Goal: Task Accomplishment & Management: Manage account settings

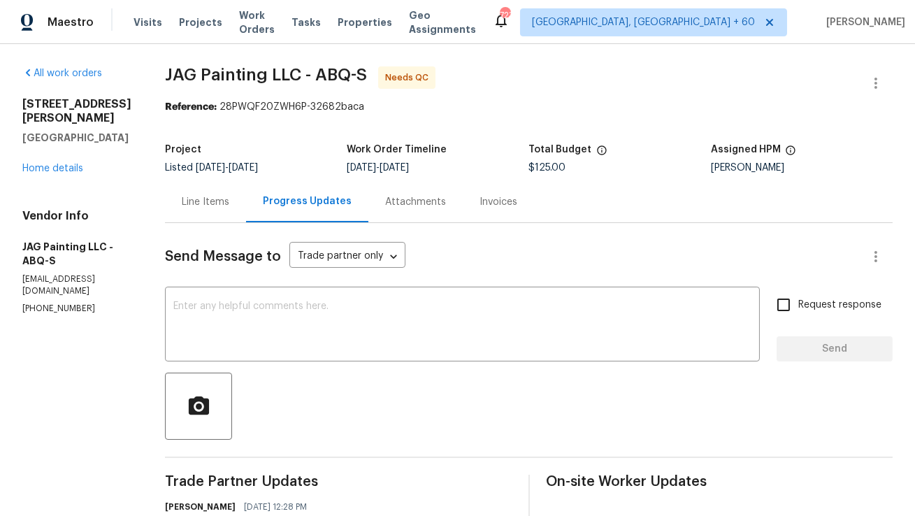
scroll to position [354, 0]
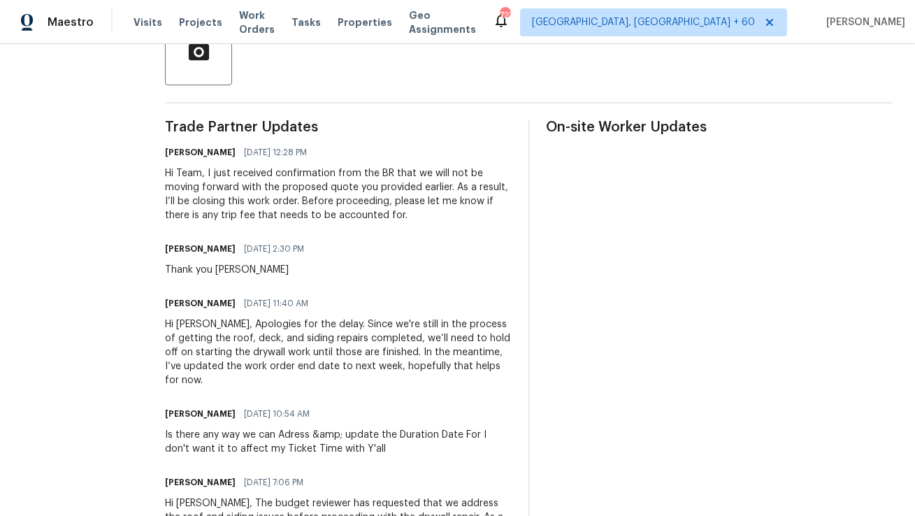
click at [337, 245] on div "Juan Garcia 08/20/2025 2:30 PM Thank you Anthony" at bounding box center [338, 258] width 347 height 38
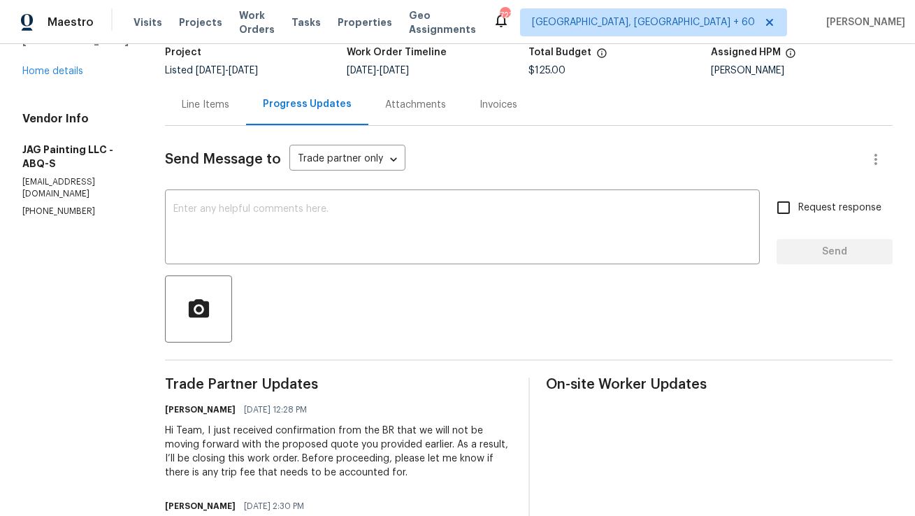
scroll to position [0, 0]
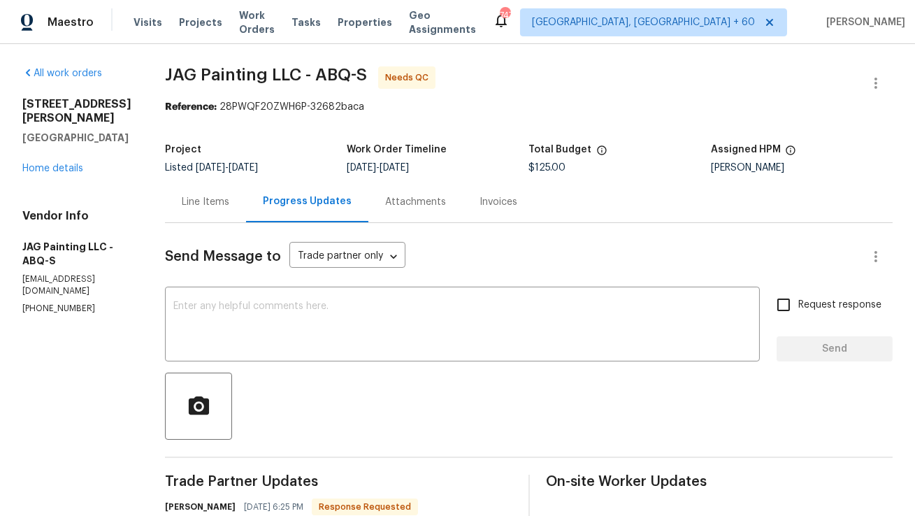
click at [212, 205] on div "Line Items" at bounding box center [206, 202] width 48 height 14
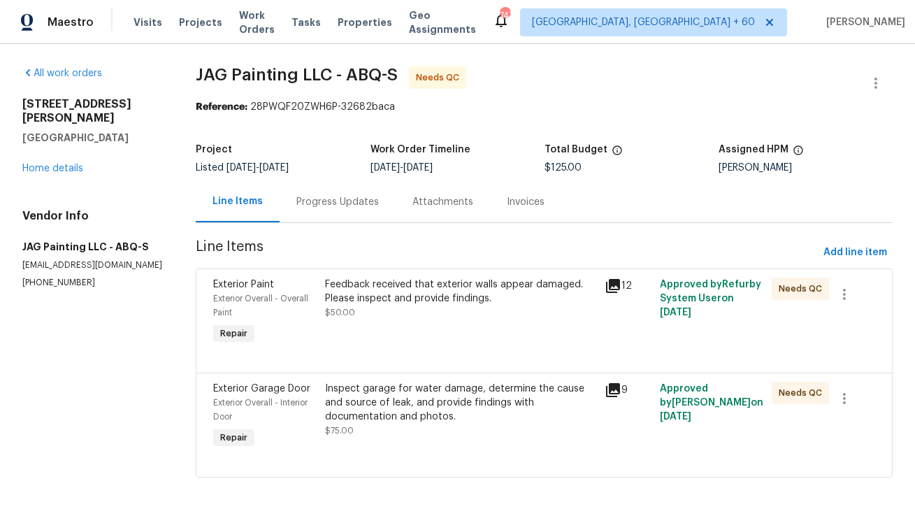
click at [349, 211] on div "Progress Updates" at bounding box center [338, 201] width 116 height 41
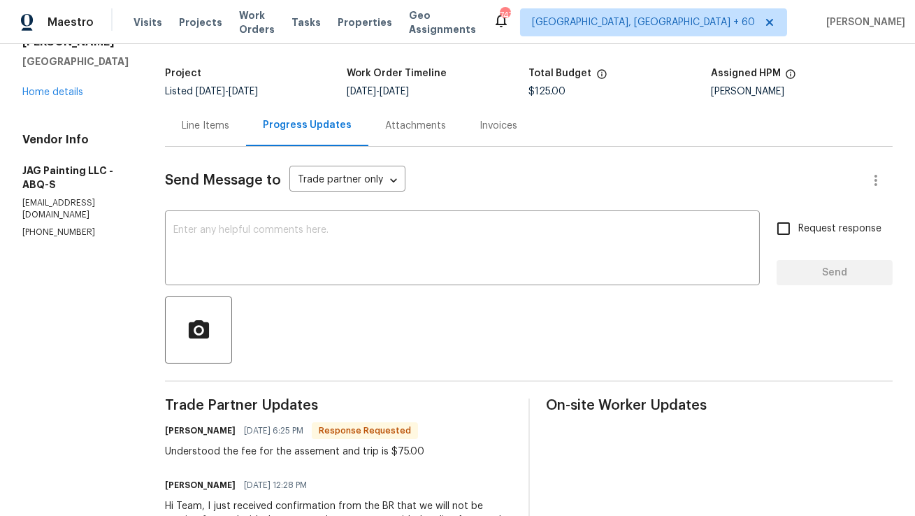
scroll to position [87, 0]
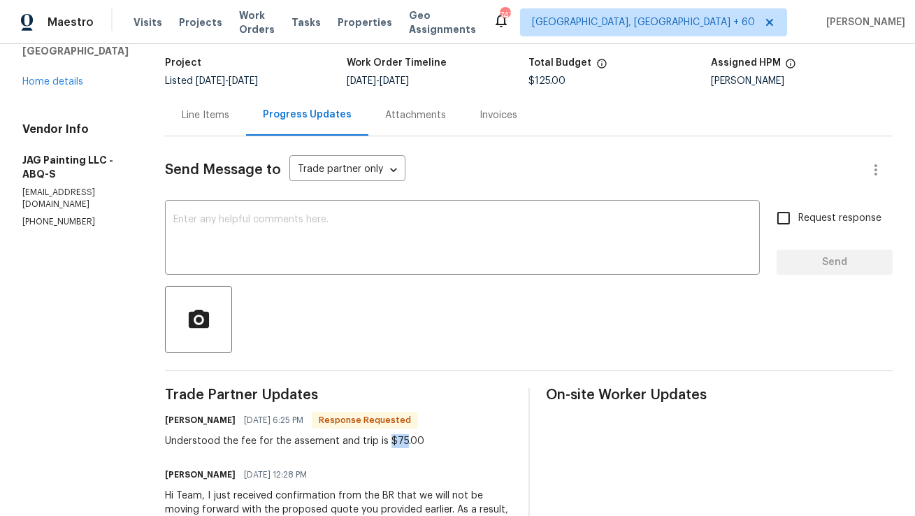
drag, startPoint x: 384, startPoint y: 446, endPoint x: 400, endPoint y: 446, distance: 16.8
click at [400, 446] on div "Understood the fee for the assement and trip is $75.00" at bounding box center [294, 441] width 259 height 14
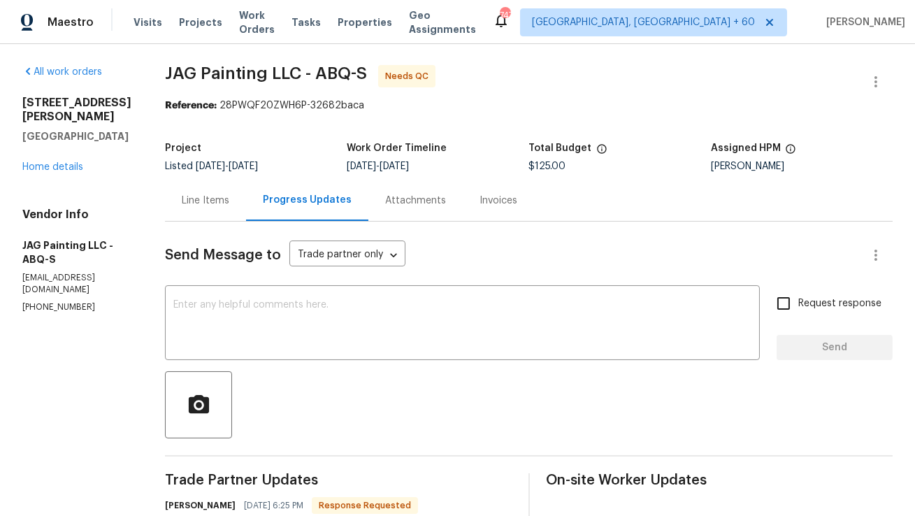
scroll to position [0, 0]
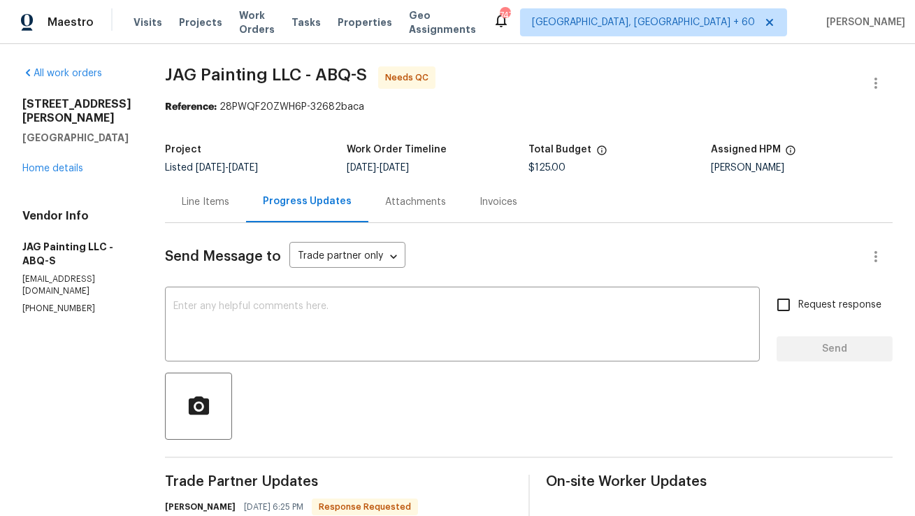
click at [205, 200] on div "Line Items" at bounding box center [206, 202] width 48 height 14
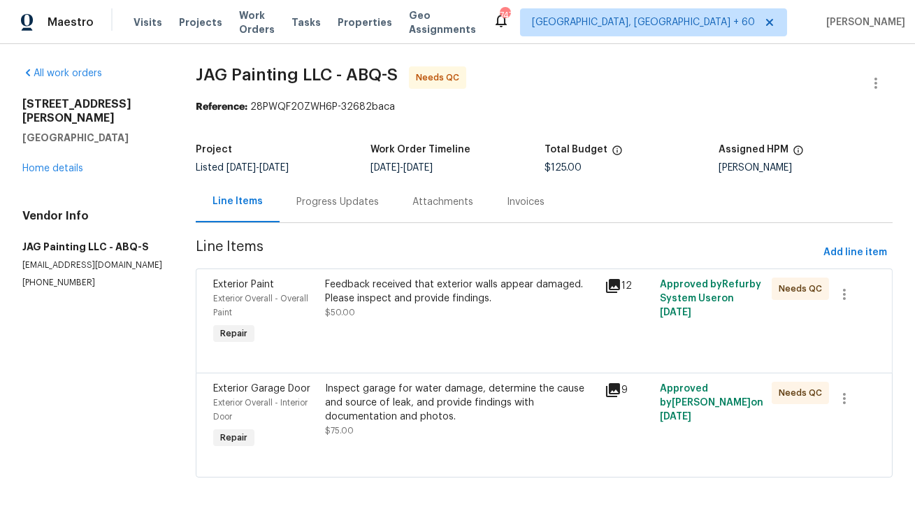
click at [330, 201] on div "Progress Updates" at bounding box center [337, 202] width 82 height 14
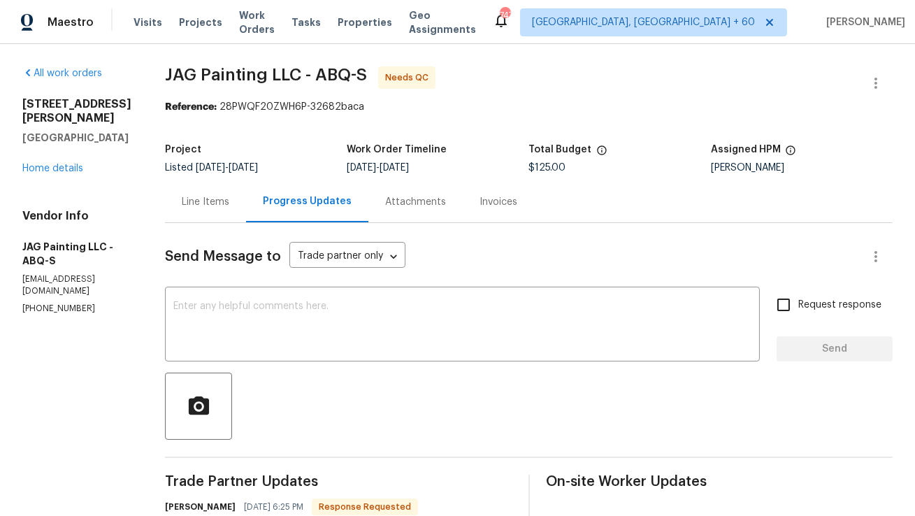
drag, startPoint x: 397, startPoint y: 168, endPoint x: 426, endPoint y: 168, distance: 28.7
click at [409, 168] on span "8/12/2025 - 8/27/2025" at bounding box center [378, 168] width 62 height 10
drag, startPoint x: 396, startPoint y: 75, endPoint x: 417, endPoint y: 75, distance: 21.0
click at [414, 75] on span "Needs QC" at bounding box center [409, 78] width 49 height 14
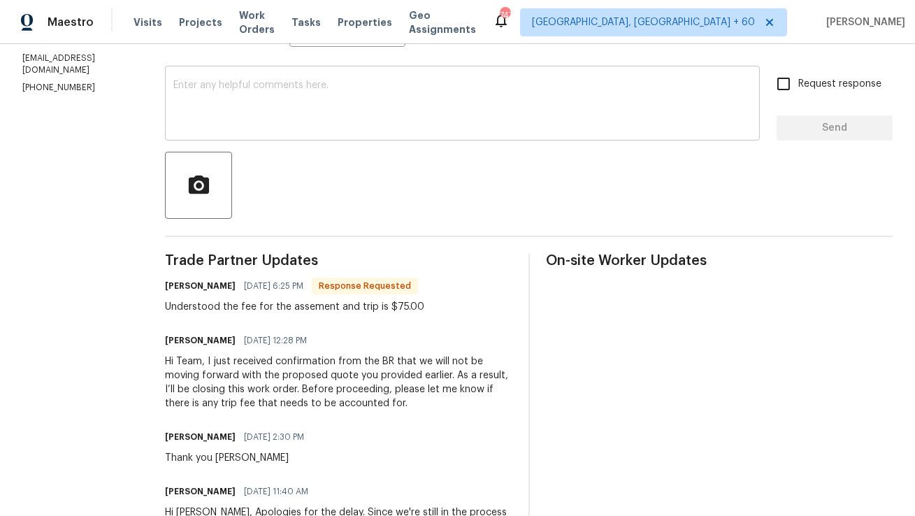
scroll to position [241, 0]
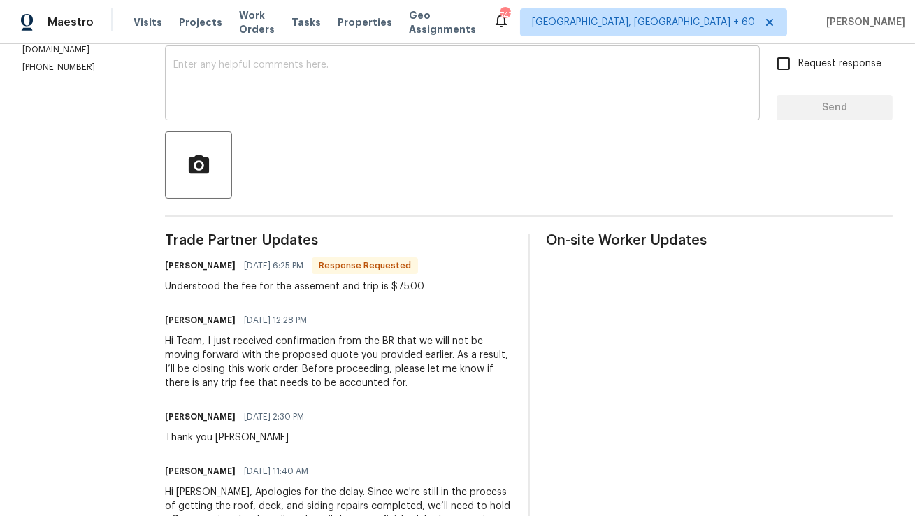
click at [366, 333] on div "Anthony Mascarenhas 09/09/2025 12:28 PM Hi Team, I just received confirmation f…" at bounding box center [338, 350] width 347 height 80
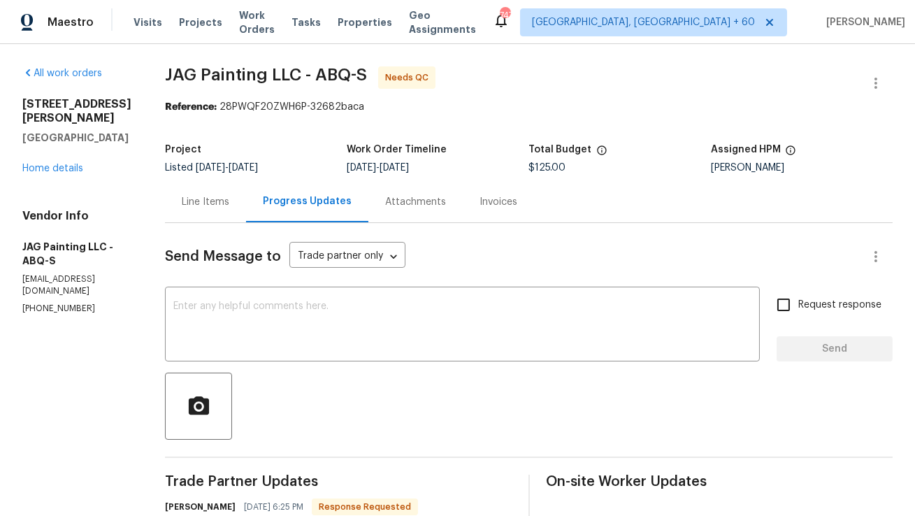
click at [210, 207] on div "Line Items" at bounding box center [206, 202] width 48 height 14
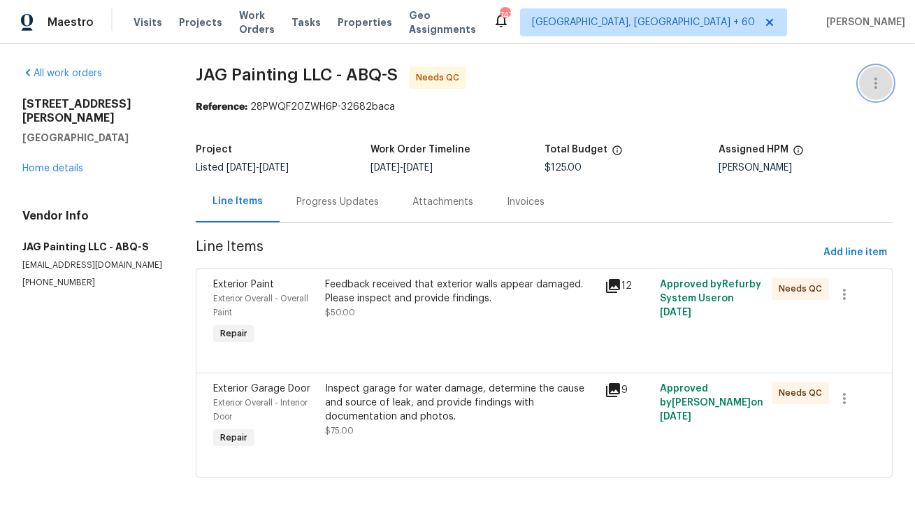
click at [876, 84] on icon "button" at bounding box center [875, 83] width 3 height 11
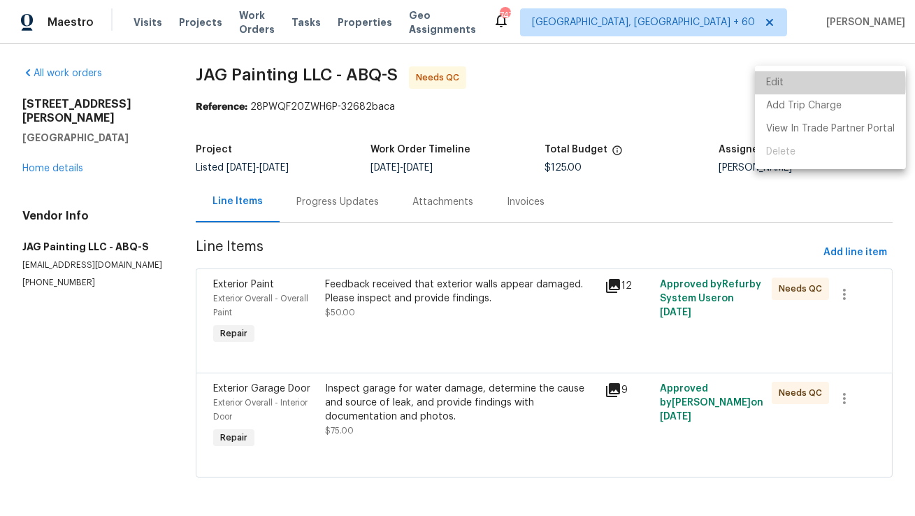
click at [829, 84] on li "Edit" at bounding box center [830, 82] width 151 height 23
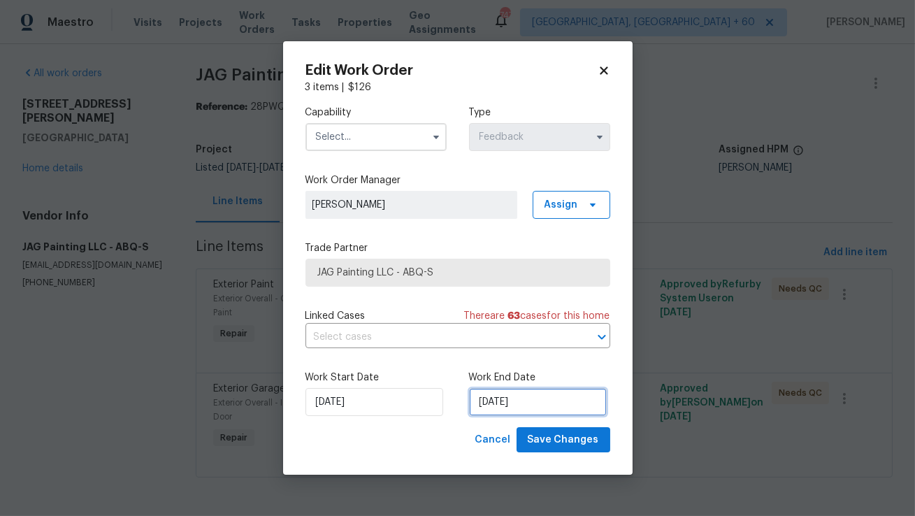
click at [486, 396] on input "27/08/2025" at bounding box center [538, 402] width 138 height 28
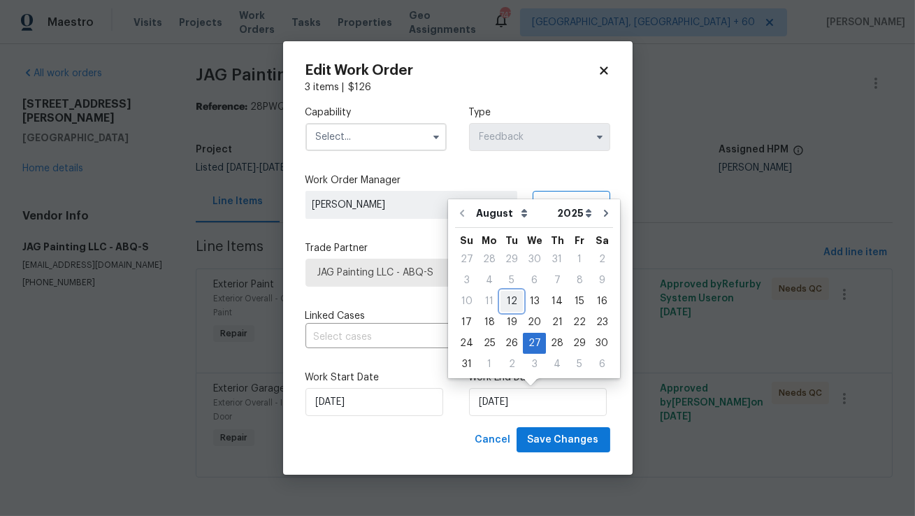
click at [506, 301] on div "12" at bounding box center [511, 301] width 22 height 20
type input "12/08/2025"
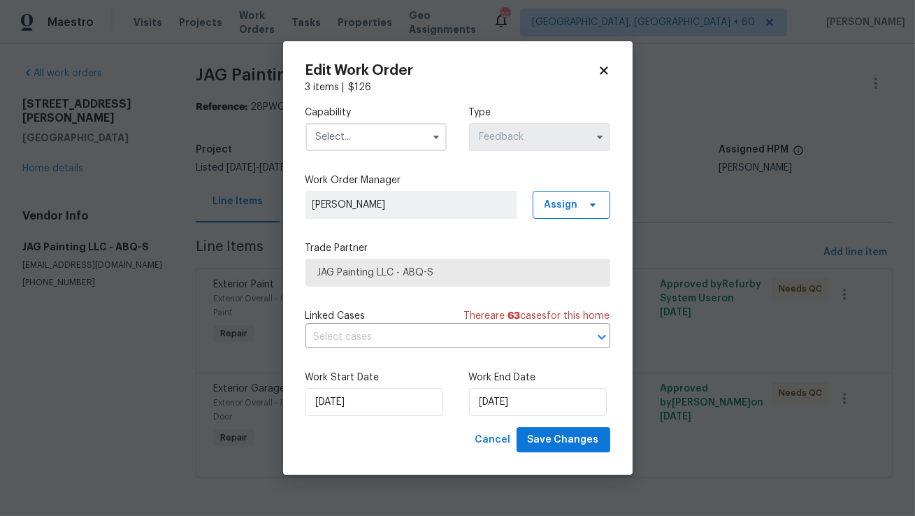
click at [421, 129] on input "text" at bounding box center [375, 137] width 141 height 28
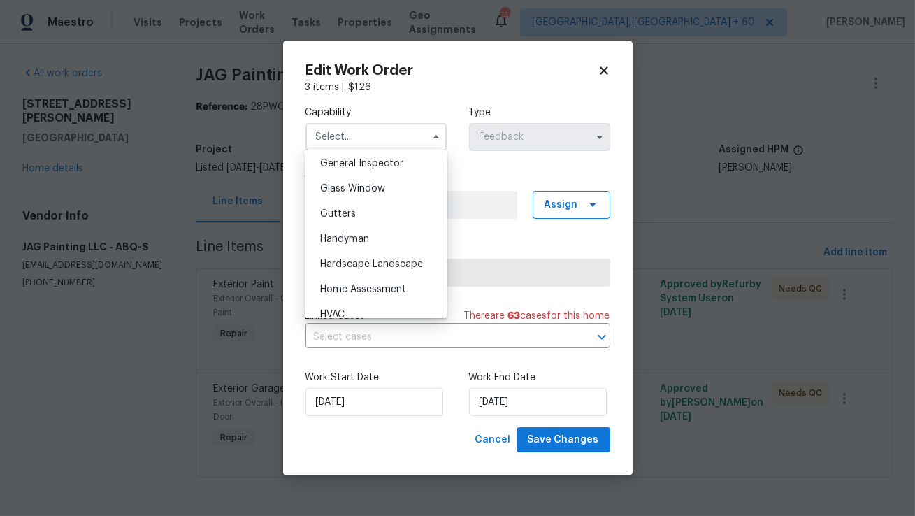
scroll to position [704, 0]
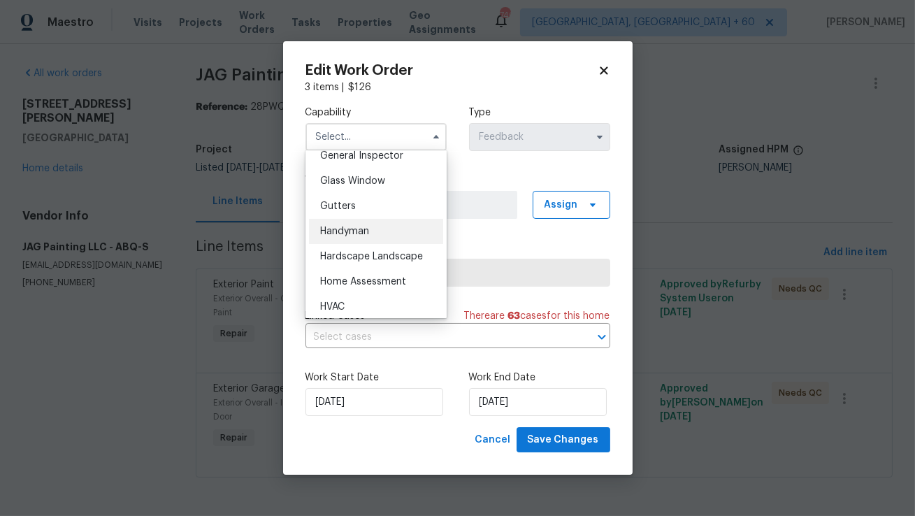
click at [378, 227] on div "Handyman" at bounding box center [376, 231] width 134 height 25
type input "Handyman"
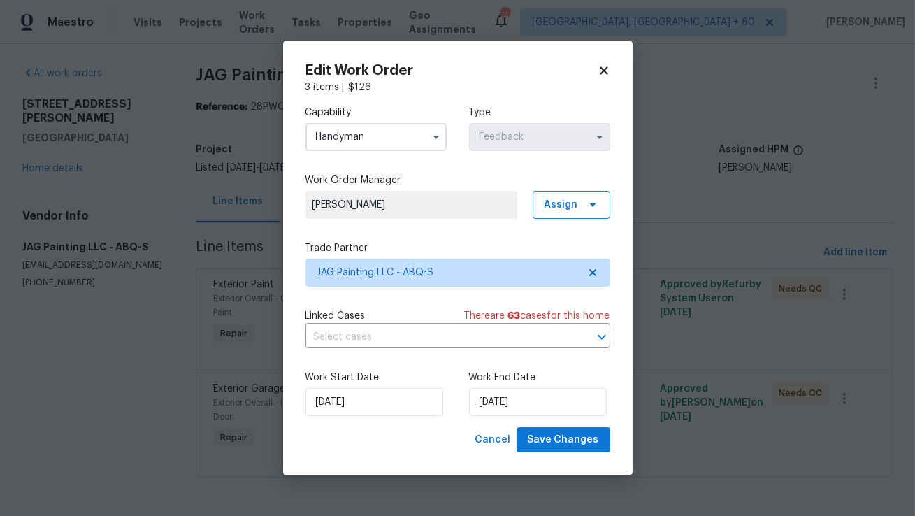
click at [470, 309] on span "There are 63 case s for this home" at bounding box center [537, 316] width 146 height 14
click at [552, 435] on span "Save Changes" at bounding box center [563, 439] width 71 height 17
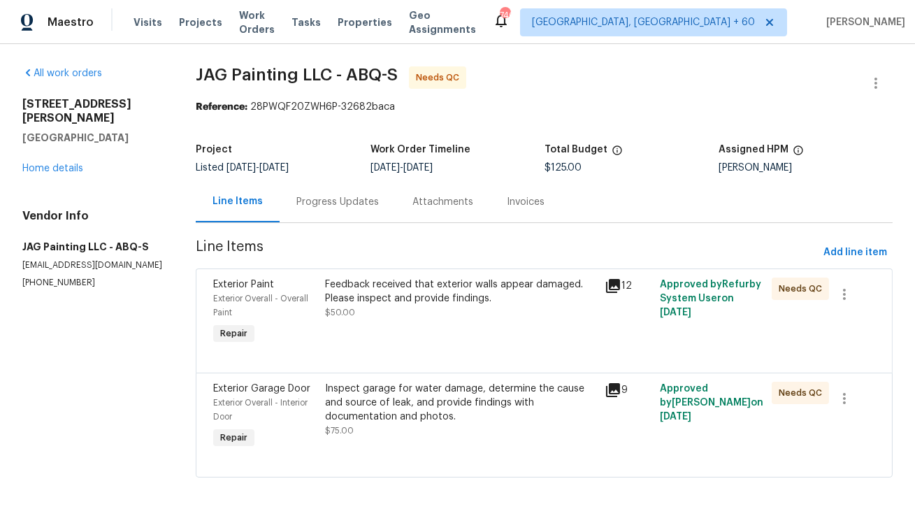
click at [327, 202] on div "Progress Updates" at bounding box center [337, 202] width 82 height 14
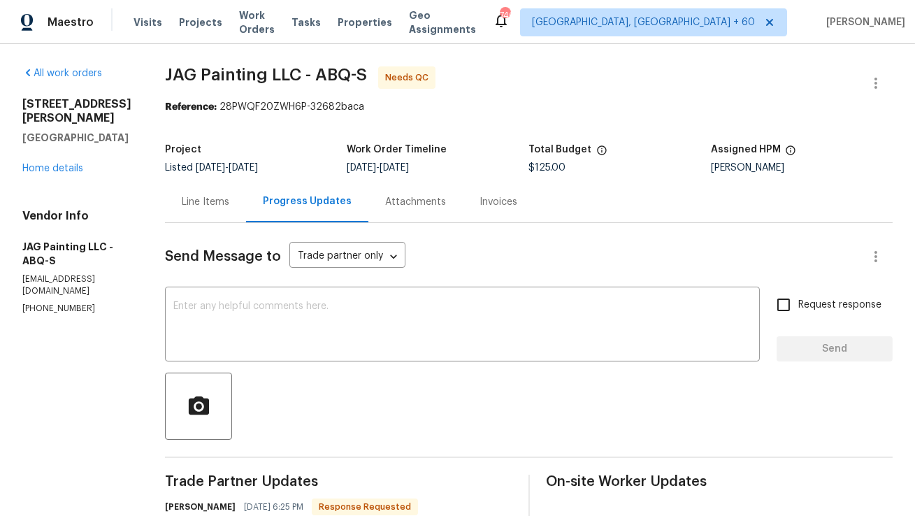
click at [197, 202] on div "Line Items" at bounding box center [206, 202] width 48 height 14
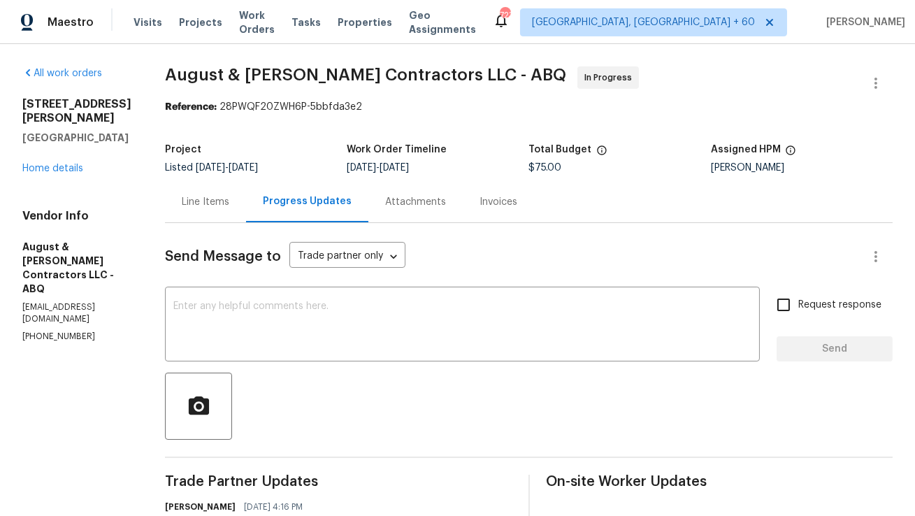
click at [205, 201] on div "Line Items" at bounding box center [206, 202] width 48 height 14
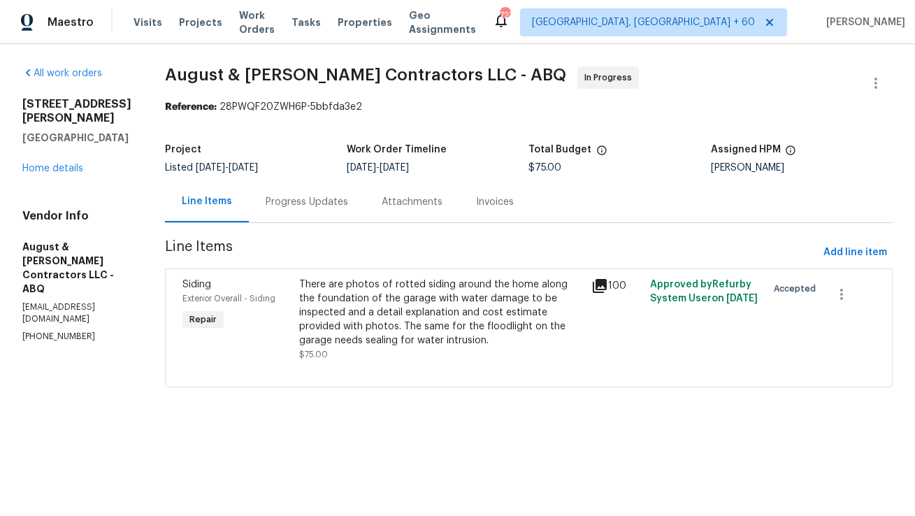
click at [314, 198] on div "Progress Updates" at bounding box center [307, 202] width 82 height 14
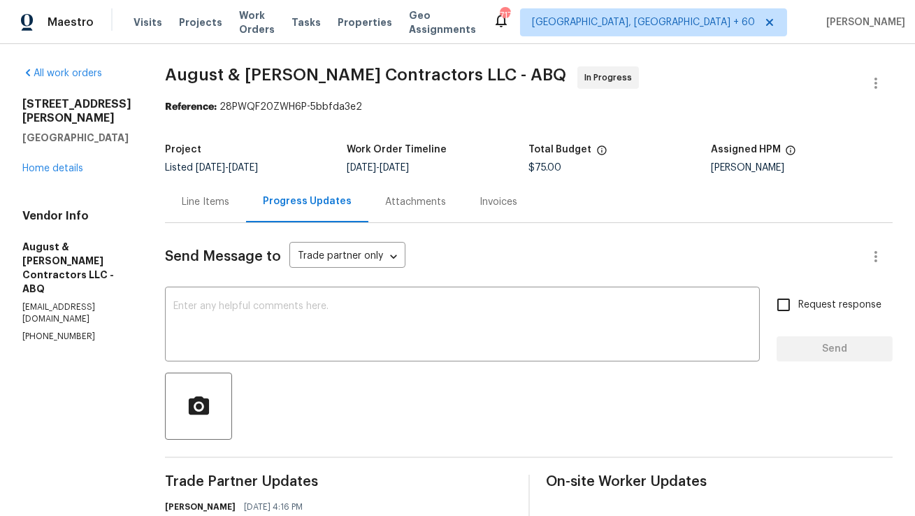
click at [219, 205] on div "Line Items" at bounding box center [206, 202] width 48 height 14
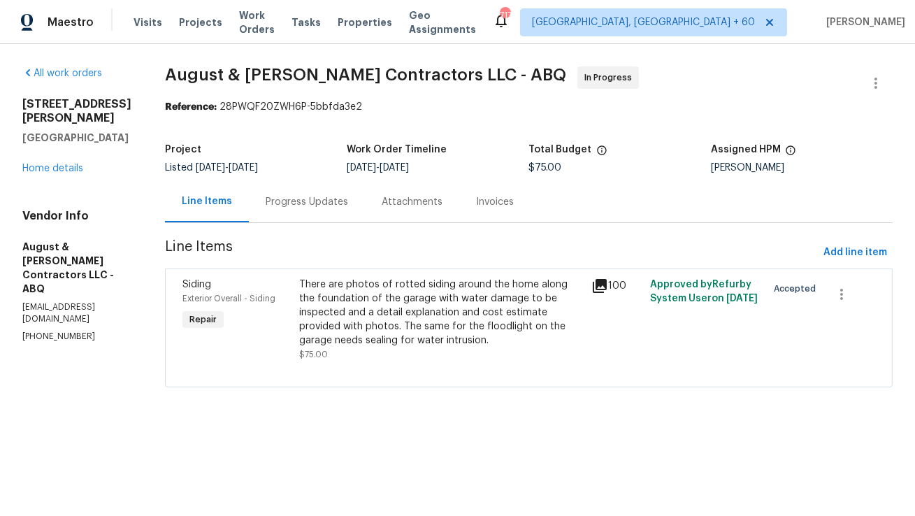
click at [328, 196] on div "Progress Updates" at bounding box center [307, 202] width 82 height 14
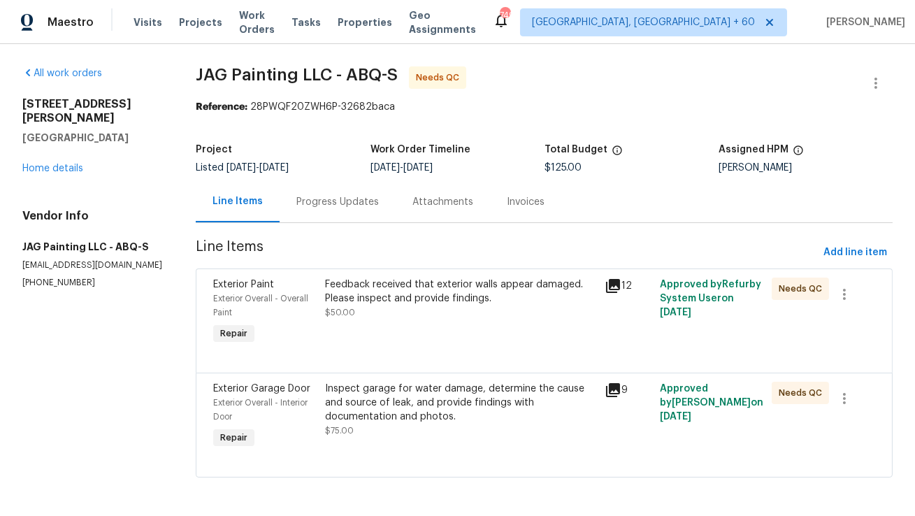
click at [346, 204] on div "Progress Updates" at bounding box center [337, 202] width 82 height 14
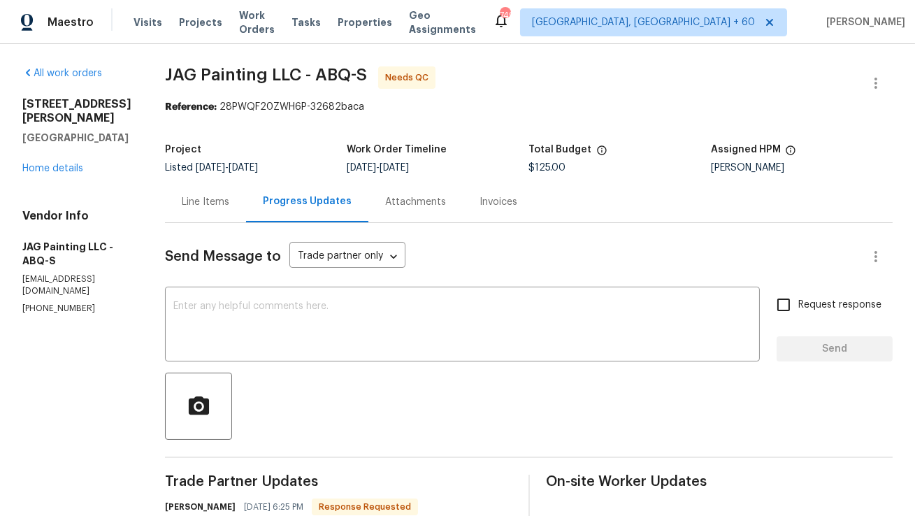
click at [218, 206] on div "Line Items" at bounding box center [206, 202] width 48 height 14
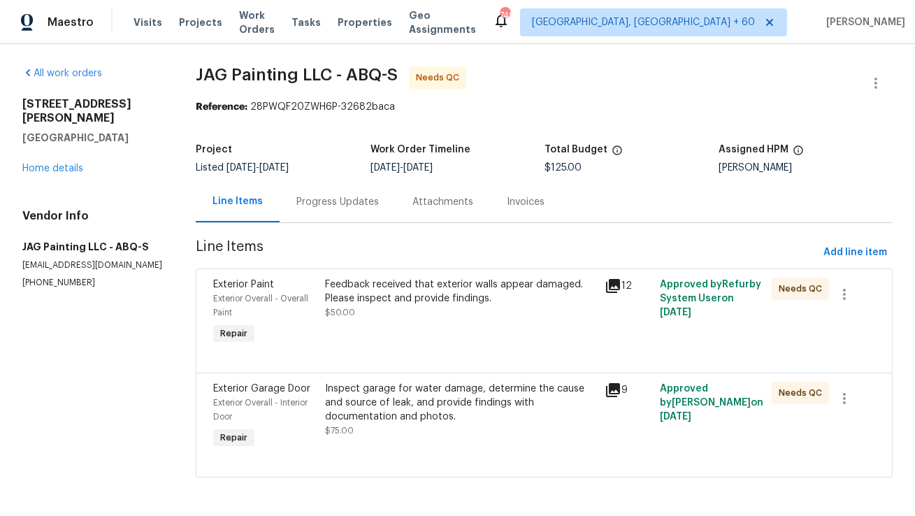
click at [384, 410] on div "Inspect garage for water damage, determine the cause and source of leak, and pr…" at bounding box center [460, 403] width 270 height 42
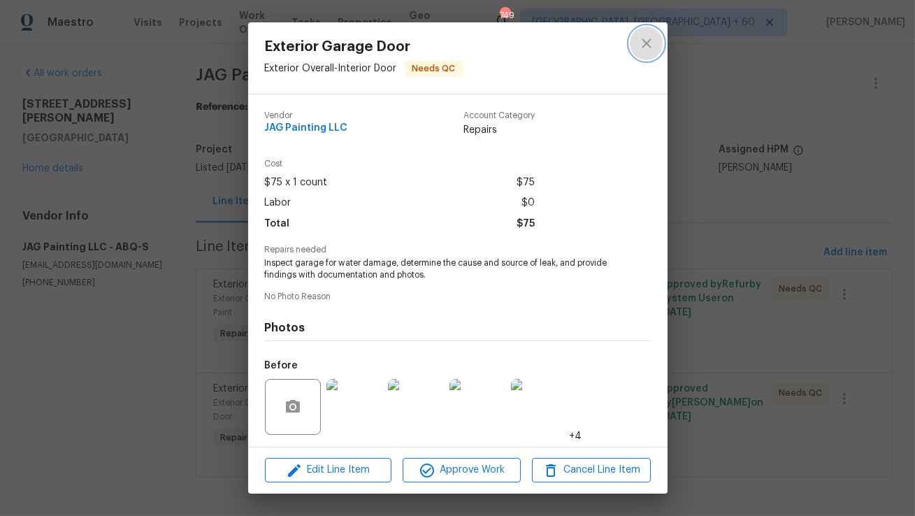
click at [642, 53] on button "close" at bounding box center [647, 44] width 34 height 34
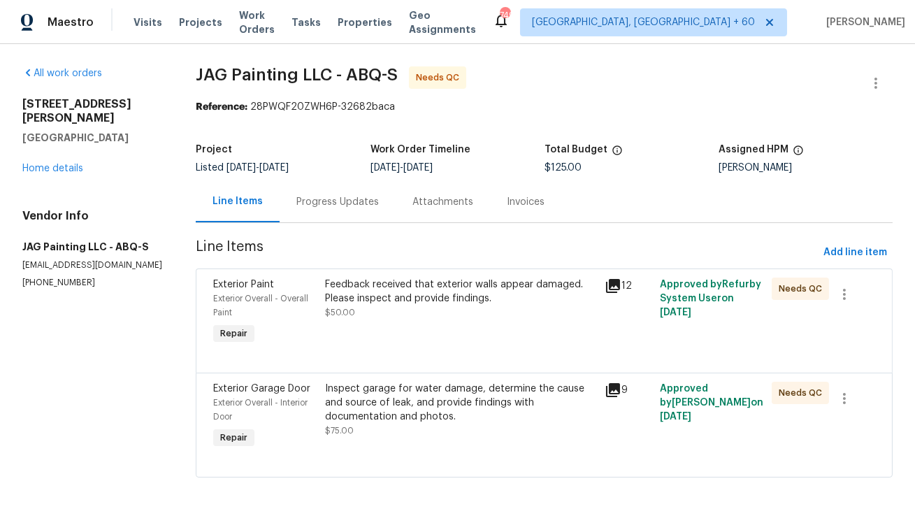
click at [373, 315] on div "Feedback received that exterior walls appear damaged. Please inspect and provid…" at bounding box center [460, 298] width 270 height 42
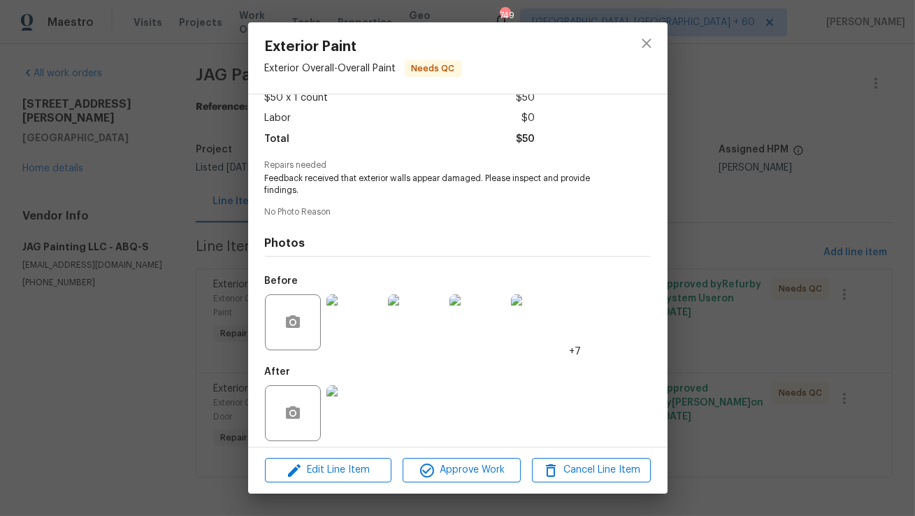
scroll to position [94, 0]
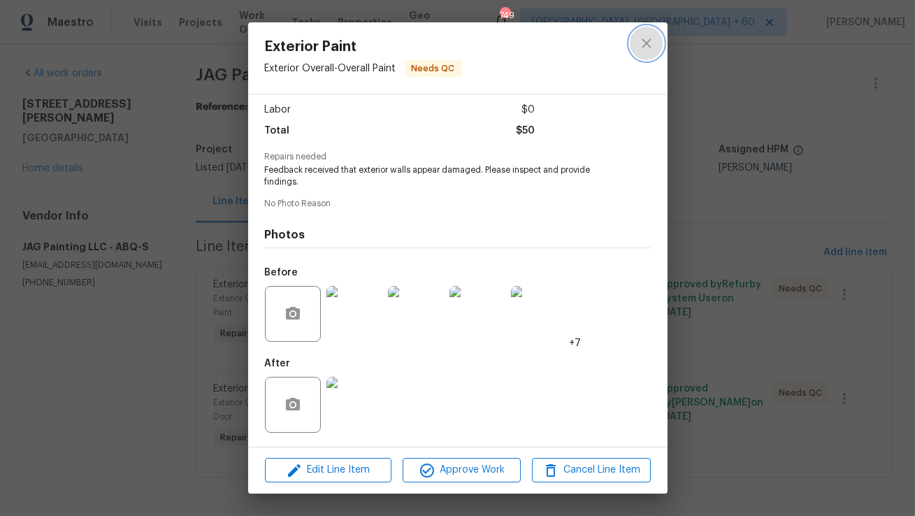
click at [641, 45] on icon "close" at bounding box center [646, 43] width 17 height 17
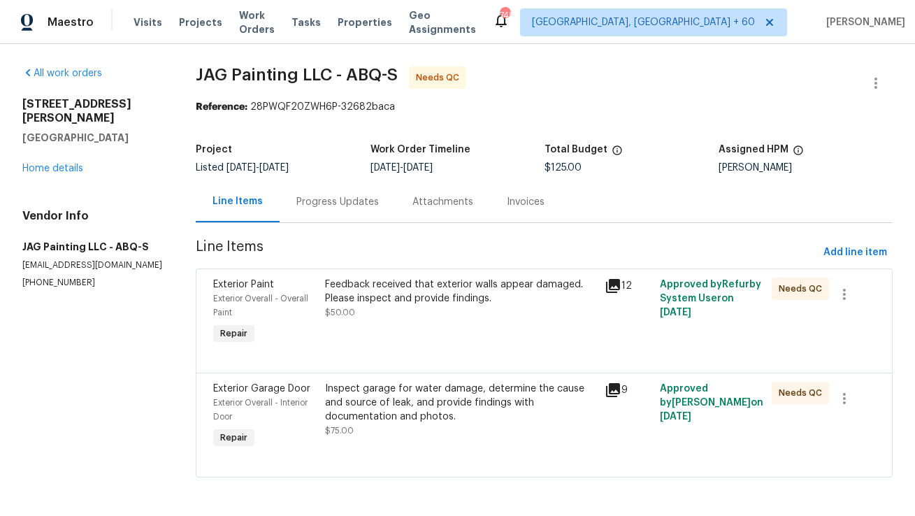
scroll to position [1, 0]
click at [451, 405] on div "Inspect garage for water damage, determine the cause and source of leak, and pr…" at bounding box center [460, 402] width 270 height 42
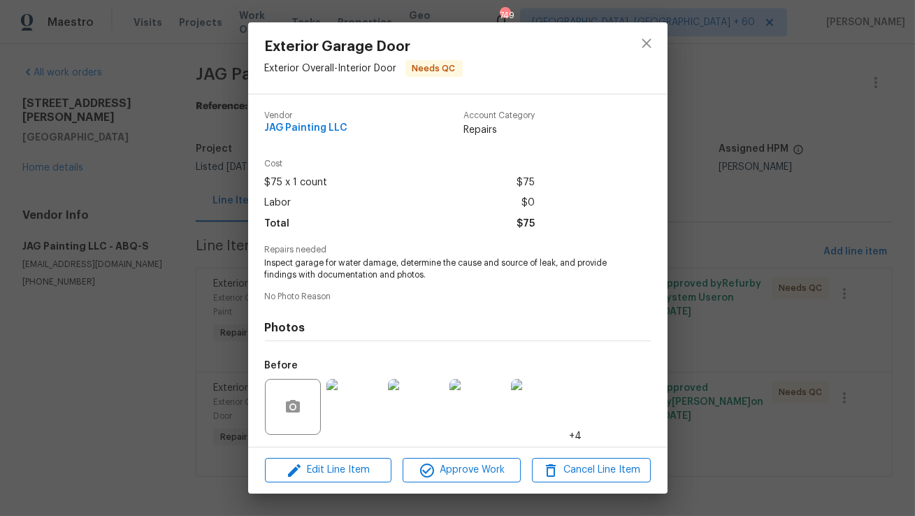
scroll to position [94, 0]
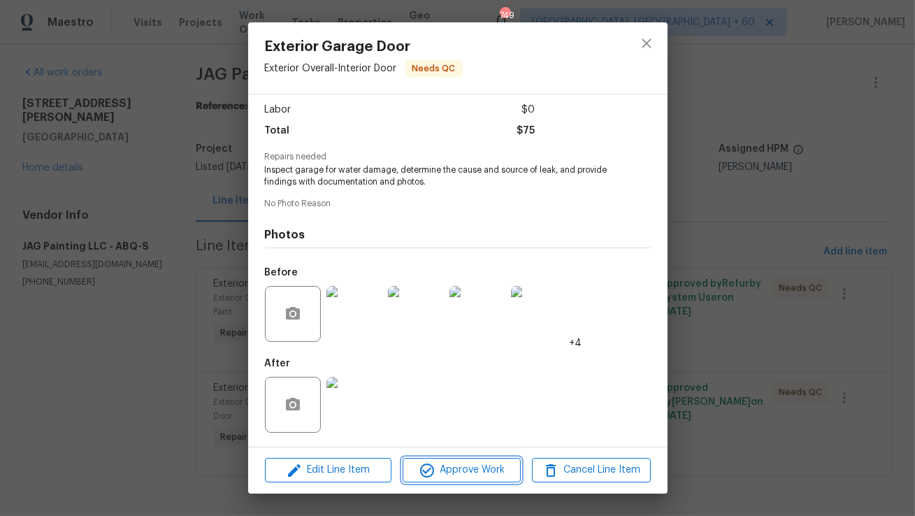
click at [447, 462] on span "Approve Work" at bounding box center [462, 469] width 110 height 17
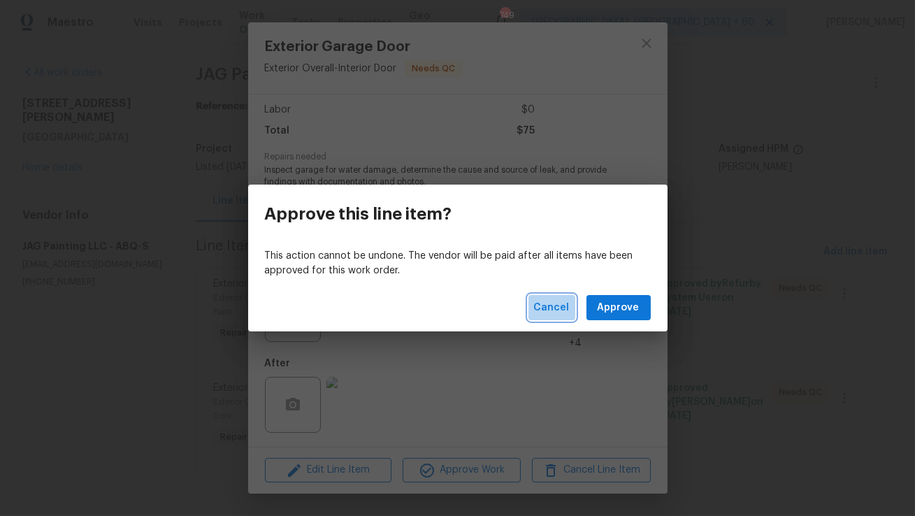
click at [554, 315] on span "Cancel" at bounding box center [552, 307] width 36 height 17
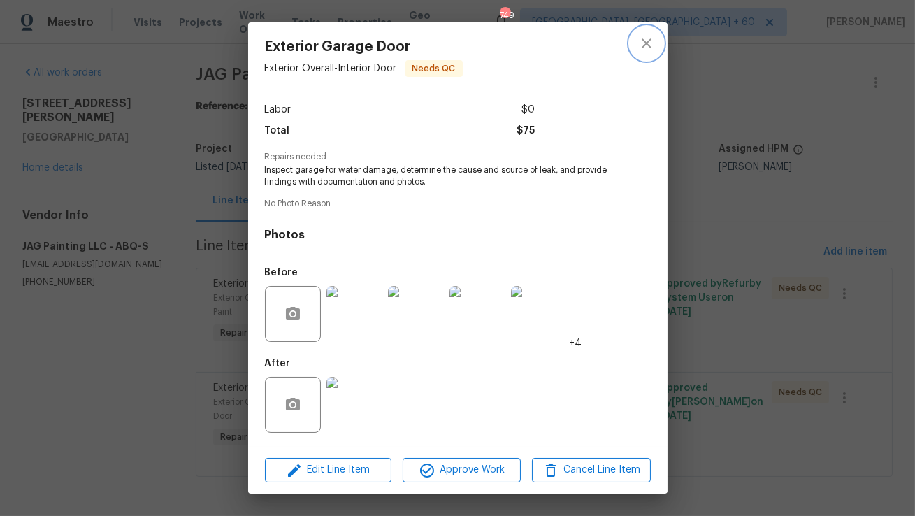
click at [641, 35] on icon "close" at bounding box center [646, 43] width 17 height 17
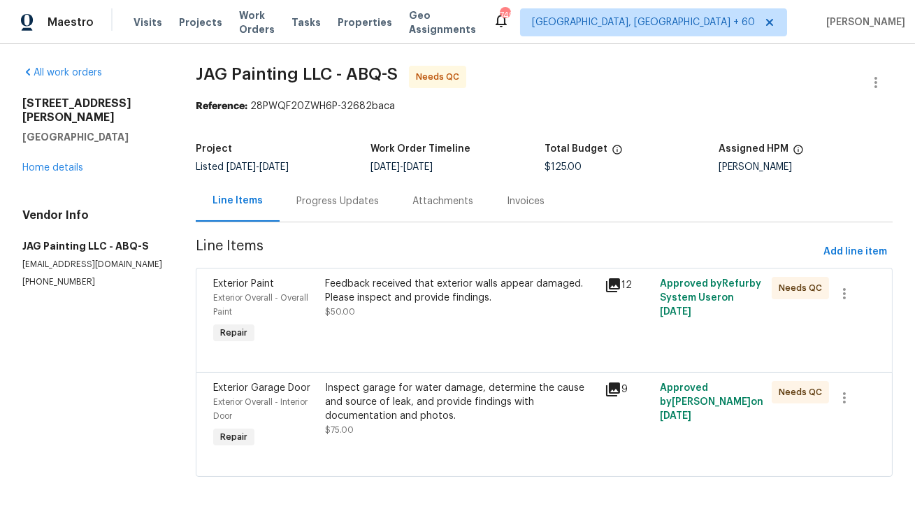
click at [338, 208] on div "Progress Updates" at bounding box center [338, 200] width 116 height 41
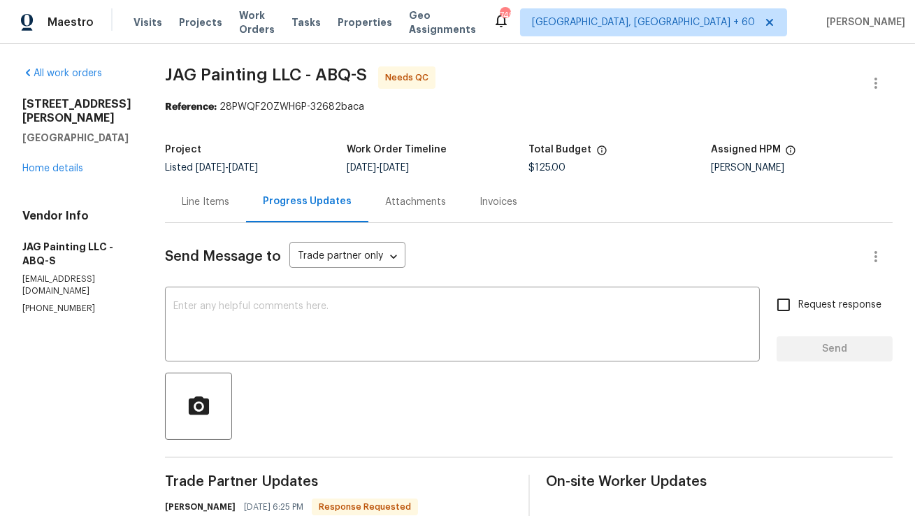
click at [217, 200] on div "Line Items" at bounding box center [206, 202] width 48 height 14
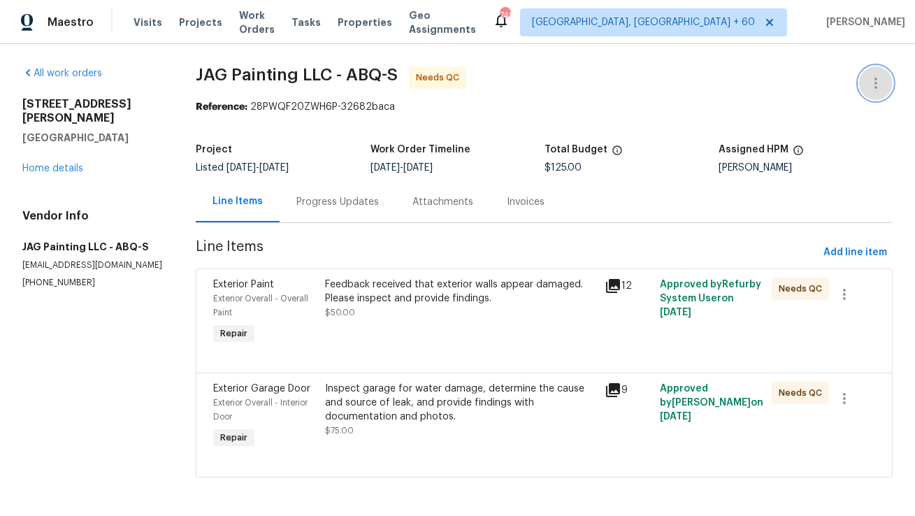
click at [869, 84] on icon "button" at bounding box center [875, 83] width 17 height 17
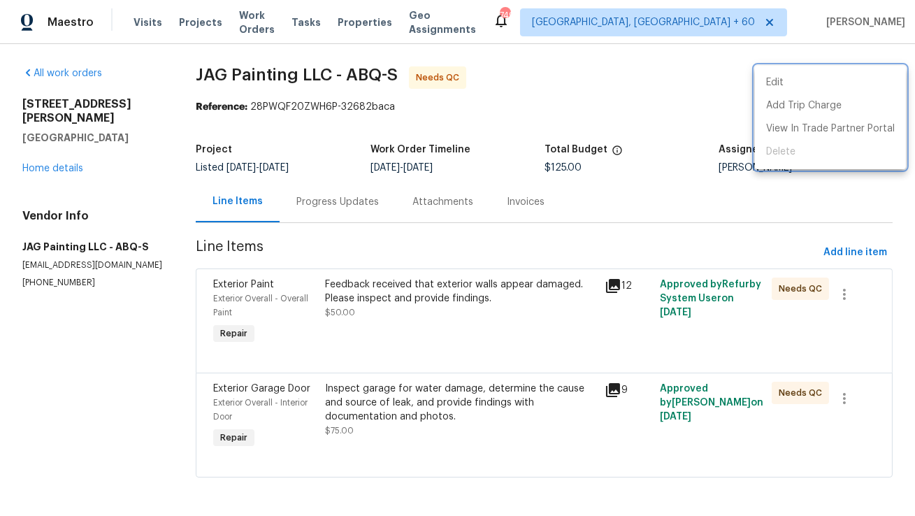
click at [654, 241] on div at bounding box center [457, 258] width 915 height 516
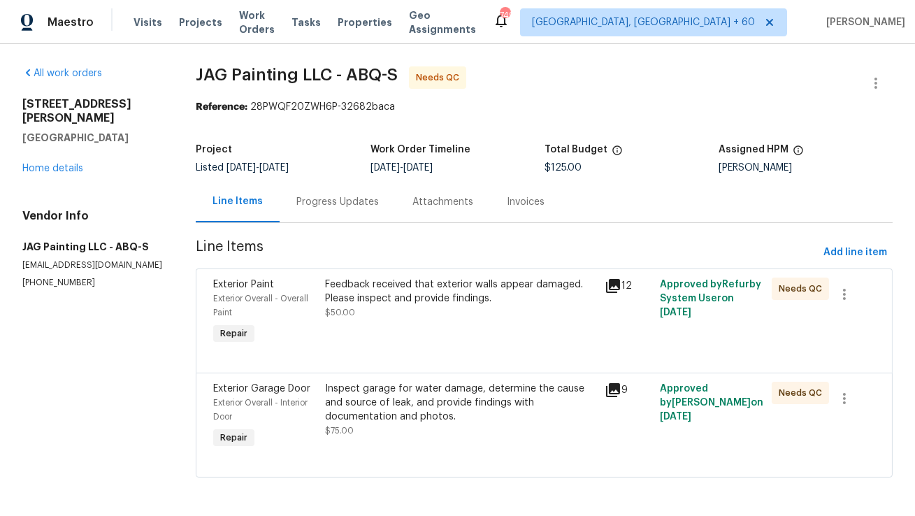
click at [410, 403] on div "Inspect garage for water damage, determine the cause and source of leak, and pr…" at bounding box center [460, 403] width 270 height 42
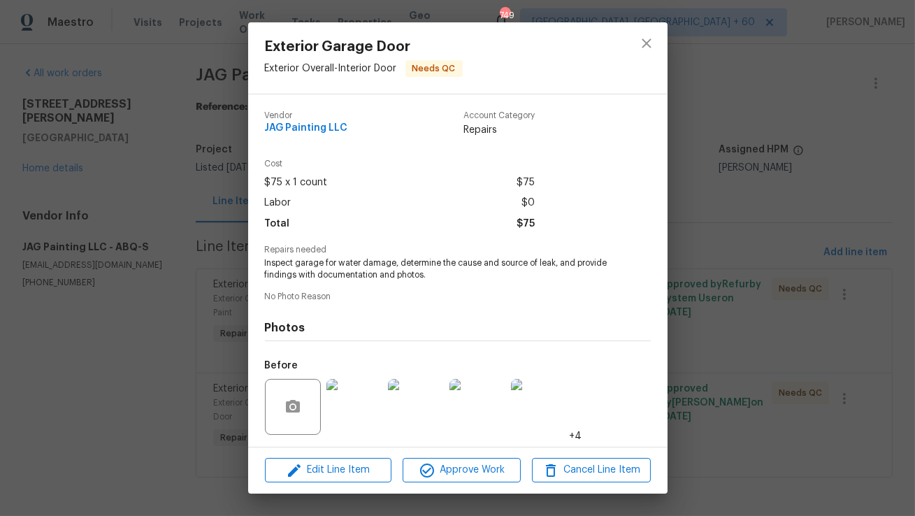
scroll to position [94, 0]
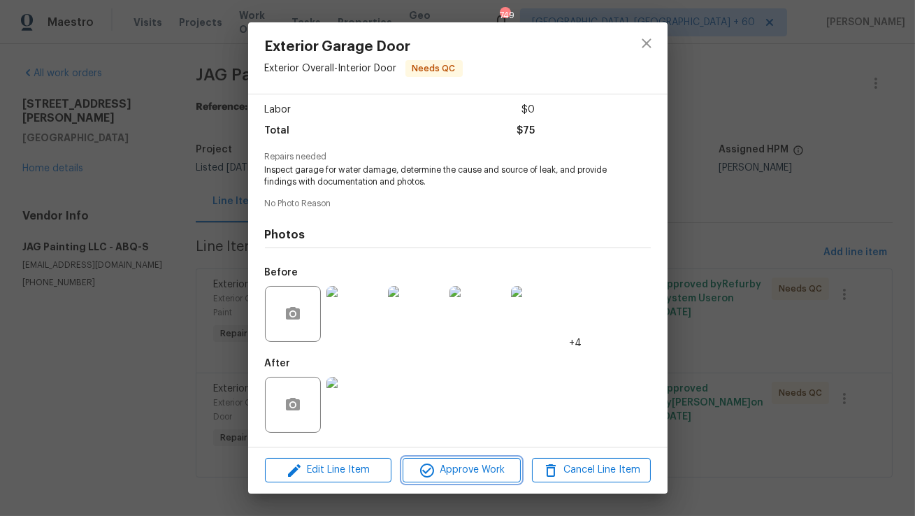
click at [419, 463] on icon "button" at bounding box center [427, 470] width 17 height 17
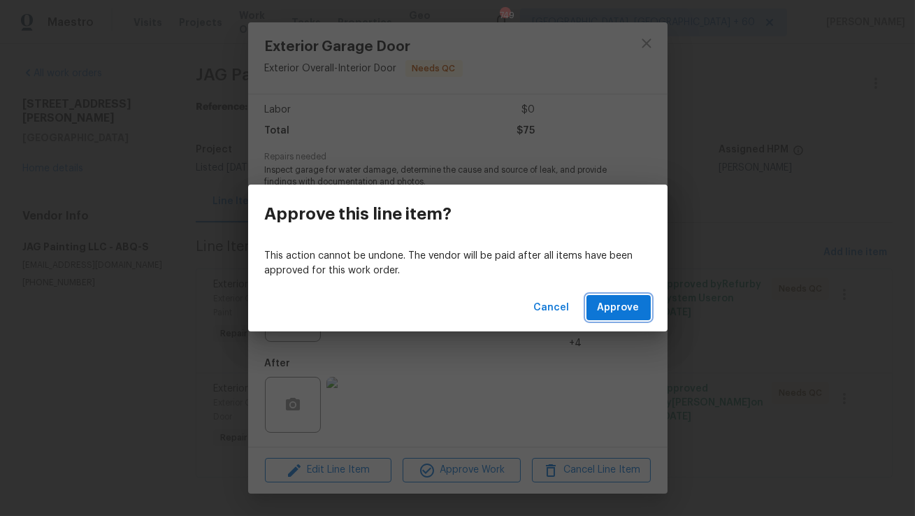
click at [619, 304] on span "Approve" at bounding box center [619, 307] width 42 height 17
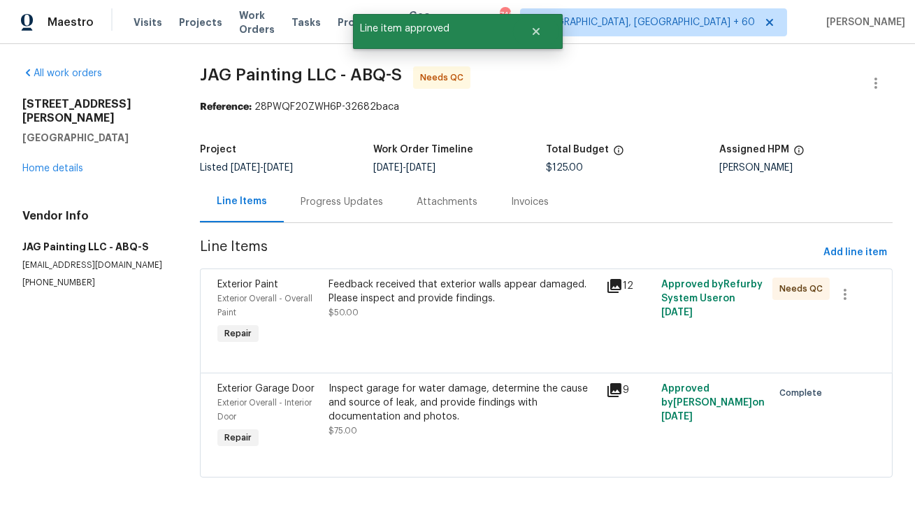
click at [468, 303] on div "Feedback received that exterior walls appear damaged. Please inspect and provid…" at bounding box center [462, 291] width 269 height 28
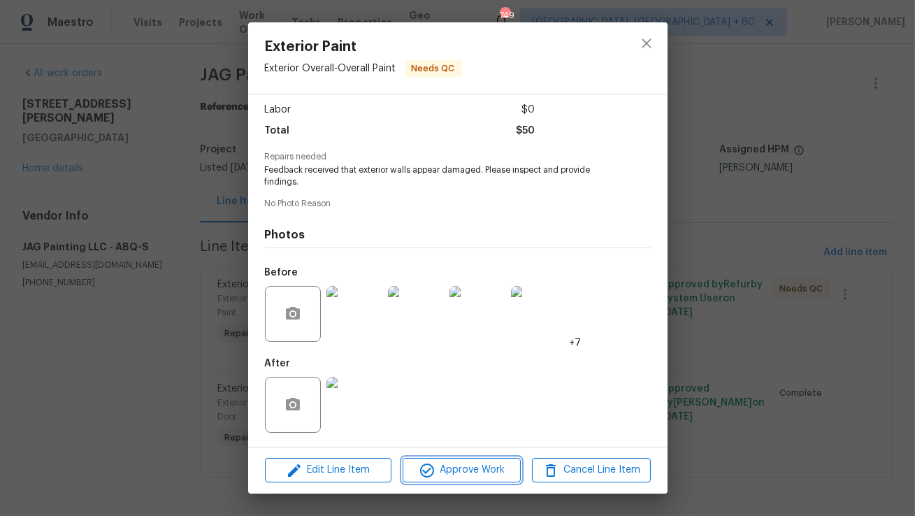
click at [445, 467] on span "Approve Work" at bounding box center [462, 469] width 110 height 17
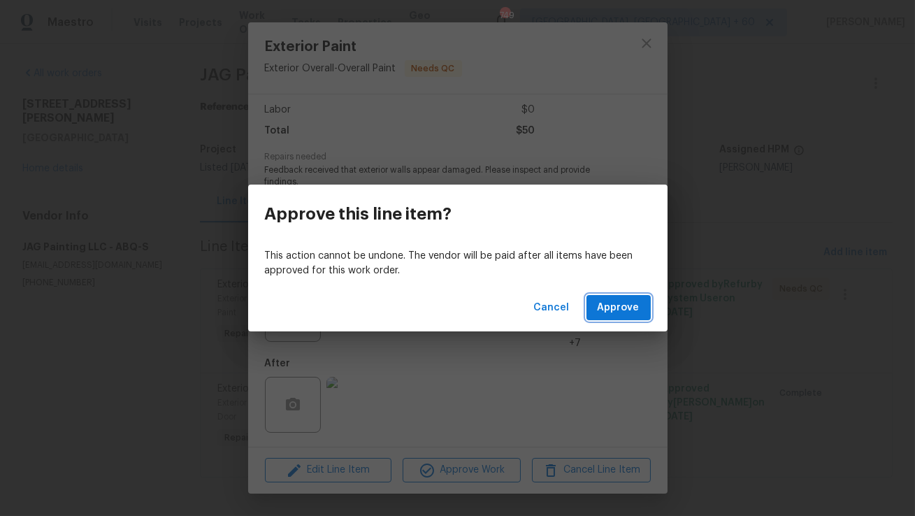
click at [621, 308] on span "Approve" at bounding box center [619, 307] width 42 height 17
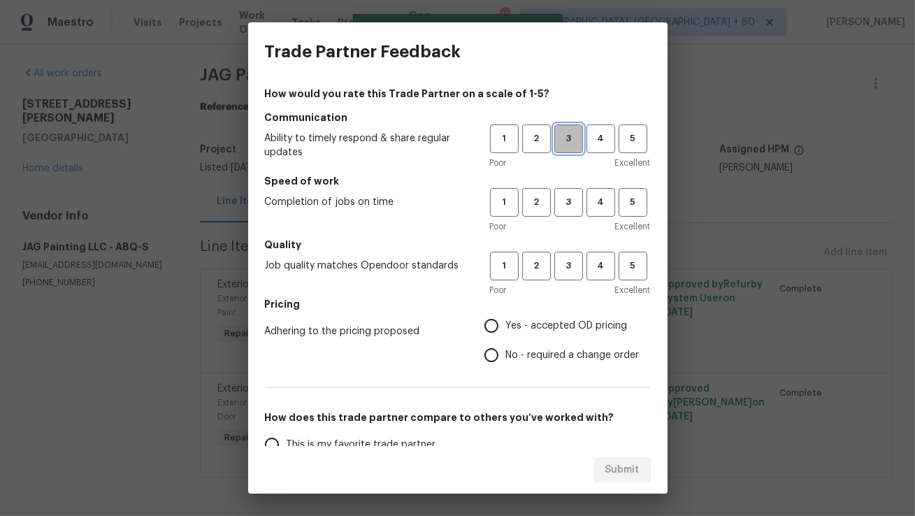
click at [566, 145] on span "3" at bounding box center [569, 139] width 26 height 16
click at [563, 211] on button "3" at bounding box center [568, 202] width 29 height 29
click at [563, 264] on span "3" at bounding box center [569, 266] width 26 height 16
click at [493, 319] on input "Yes - accepted OD pricing" at bounding box center [491, 325] width 29 height 29
radio input "true"
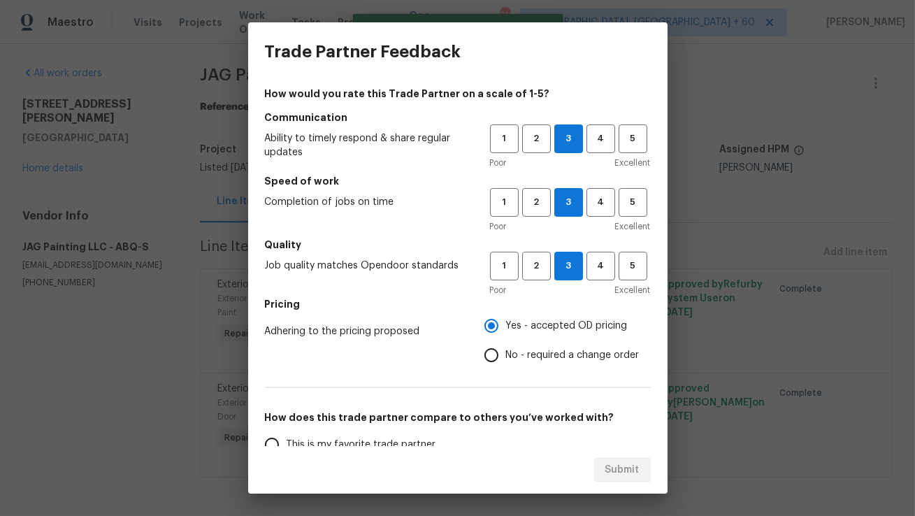
scroll to position [187, 0]
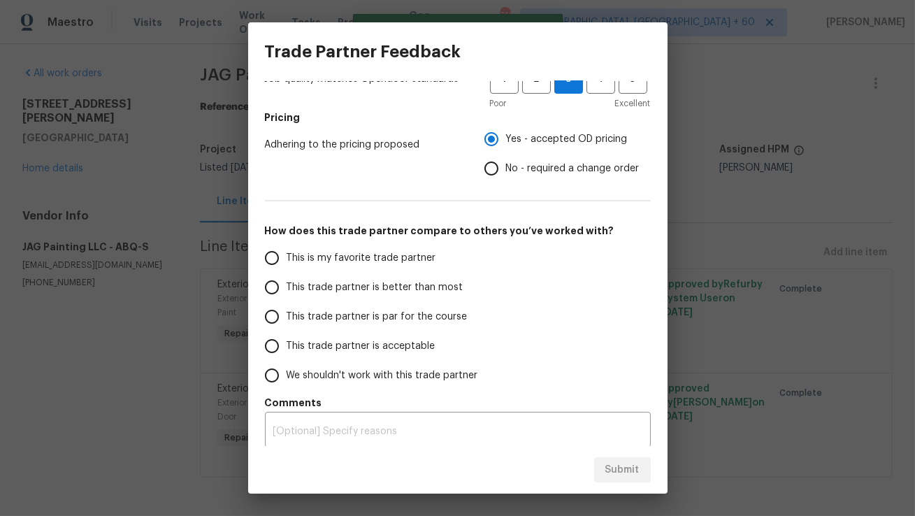
click at [287, 284] on span "This trade partner is better than most" at bounding box center [375, 287] width 177 height 15
click at [287, 284] on input "This trade partner is better than most" at bounding box center [271, 287] width 29 height 29
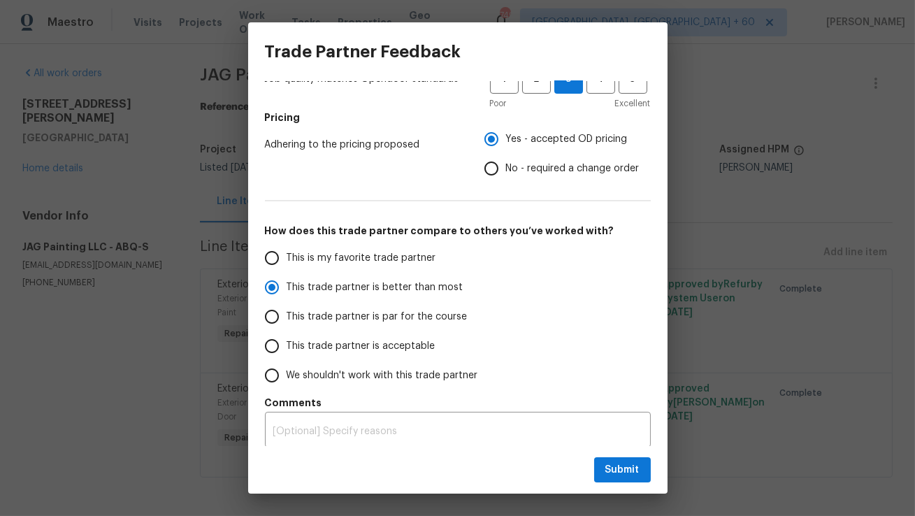
scroll to position [194, 0]
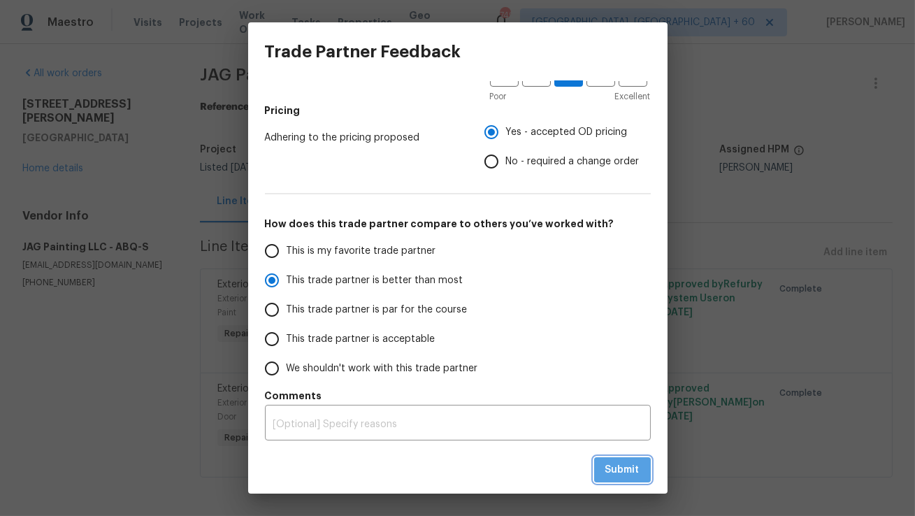
click at [616, 465] on span "Submit" at bounding box center [622, 469] width 34 height 17
radio input "true"
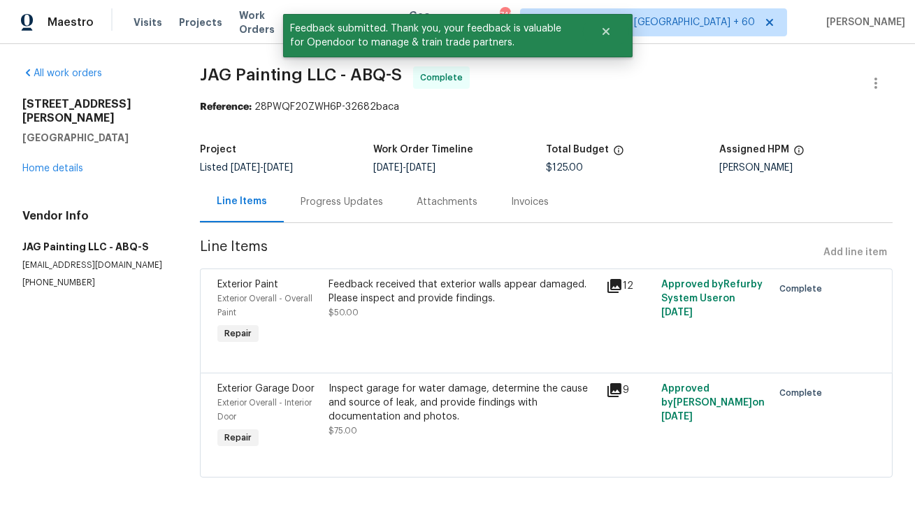
click at [342, 211] on div "Progress Updates" at bounding box center [342, 201] width 116 height 41
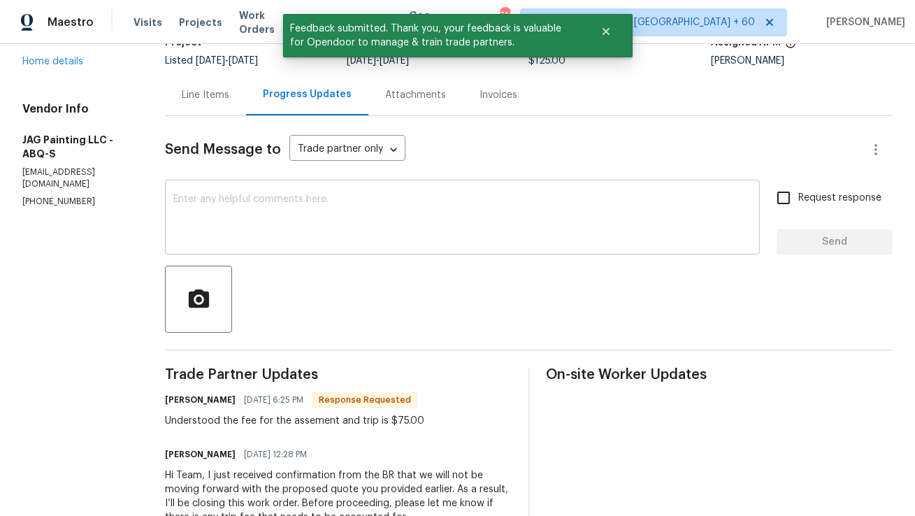
scroll to position [42, 0]
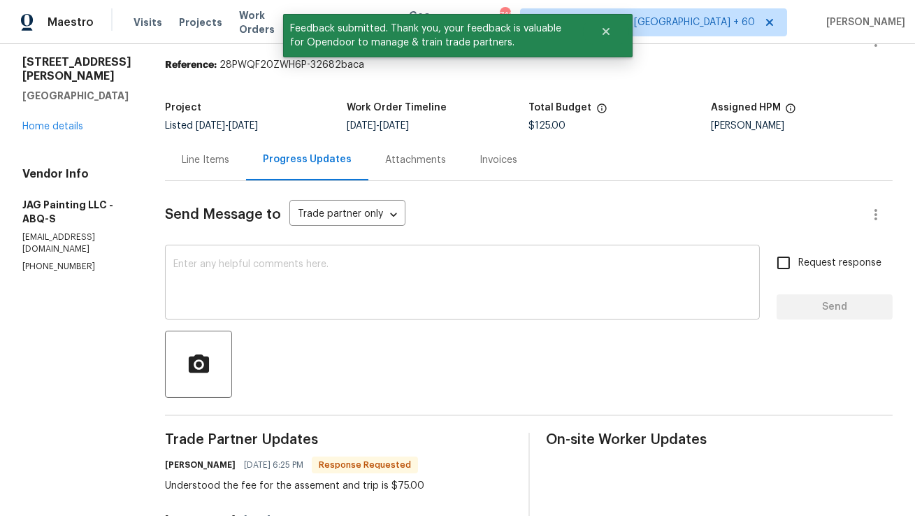
click at [321, 257] on div "x ​" at bounding box center [462, 283] width 595 height 71
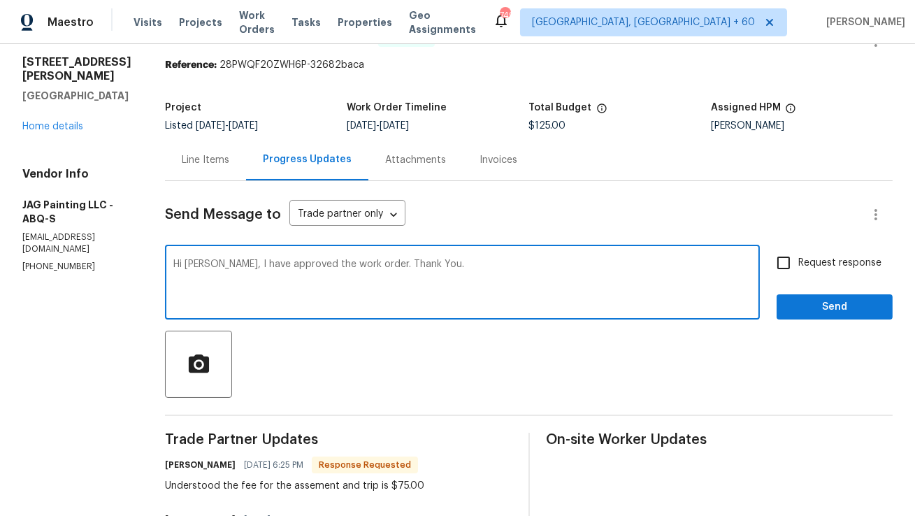
type textarea "Hi Juan, I have approved the work order. Thank You."
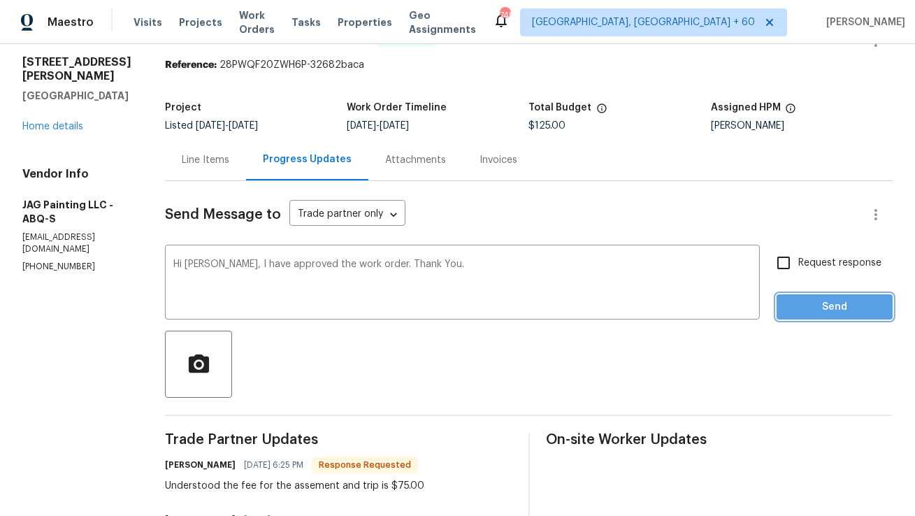
click at [815, 310] on span "Send" at bounding box center [835, 306] width 94 height 17
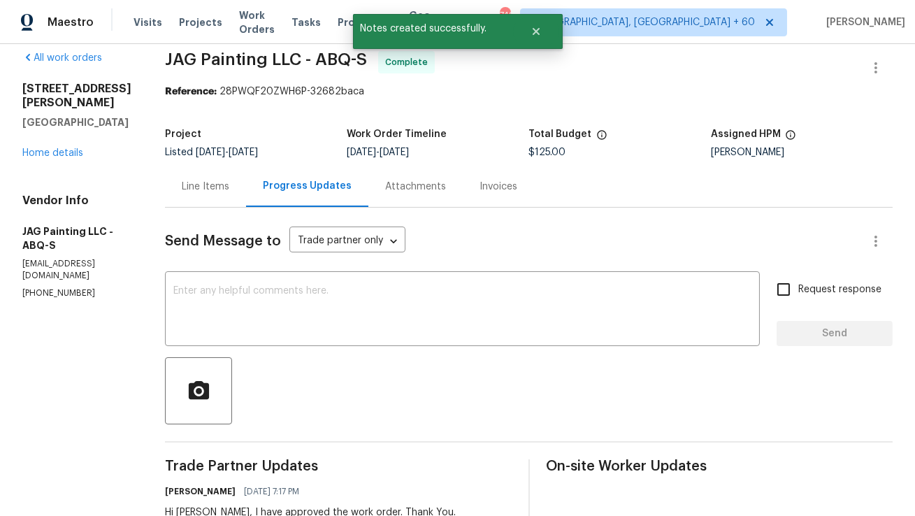
scroll to position [0, 0]
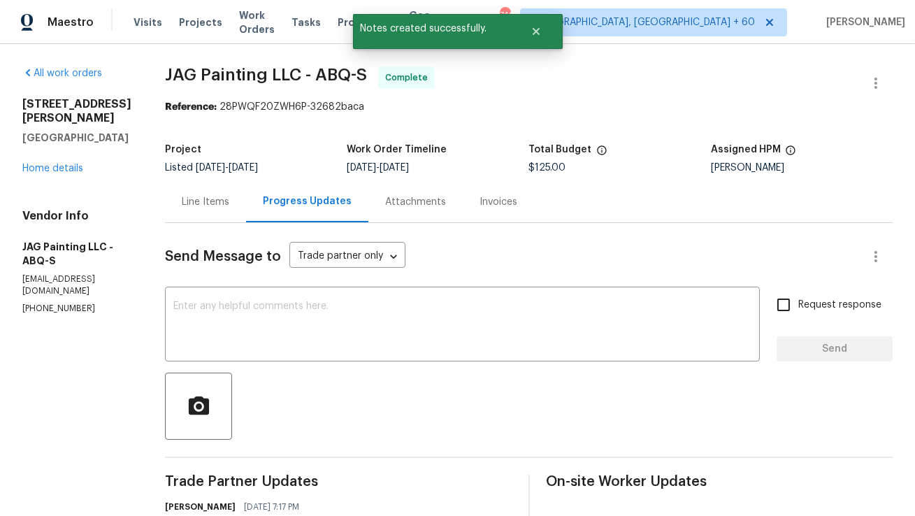
click at [203, 214] on div "Line Items" at bounding box center [205, 201] width 81 height 41
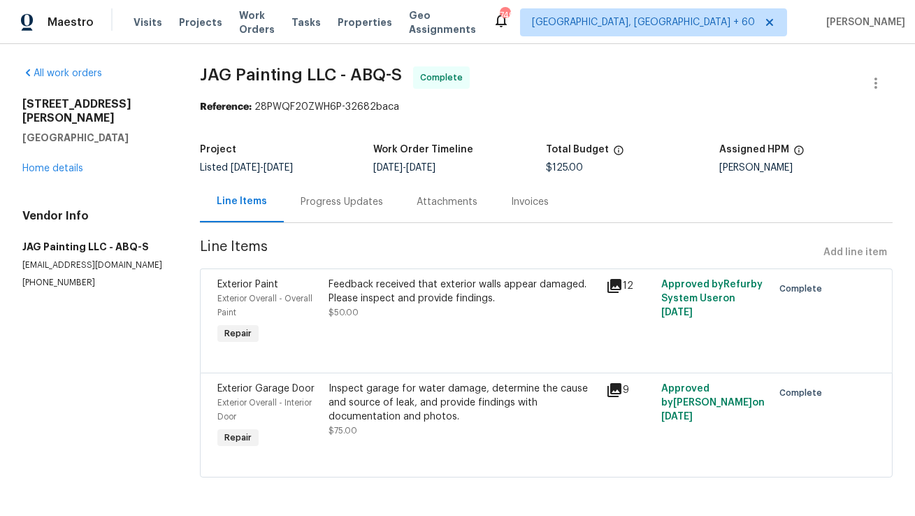
click at [301, 203] on div "Progress Updates" at bounding box center [342, 202] width 82 height 14
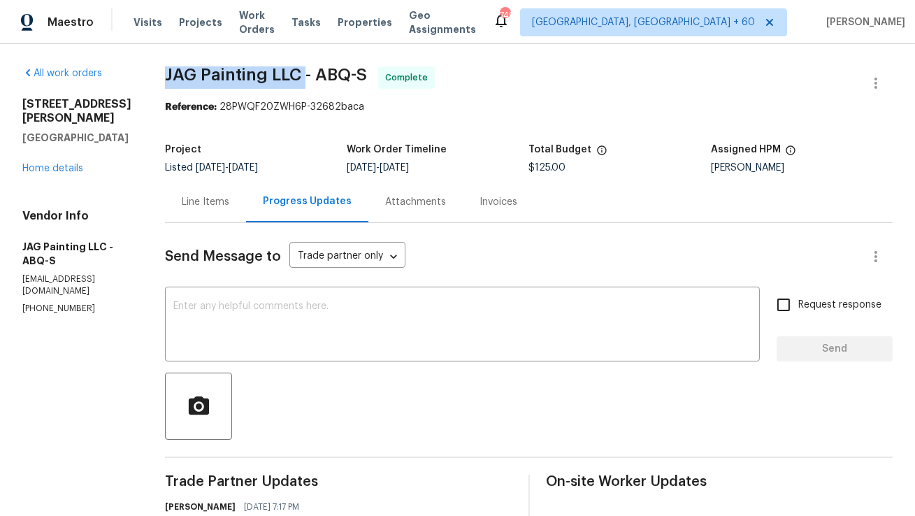
copy span "JAG Painting LLC"
drag, startPoint x: 165, startPoint y: 76, endPoint x: 300, endPoint y: 75, distance: 134.9
click at [300, 75] on span "JAG Painting LLC - ABQ-S" at bounding box center [266, 74] width 202 height 17
copy span "JAG Painting LLC"
